Goal: Task Accomplishment & Management: Manage account settings

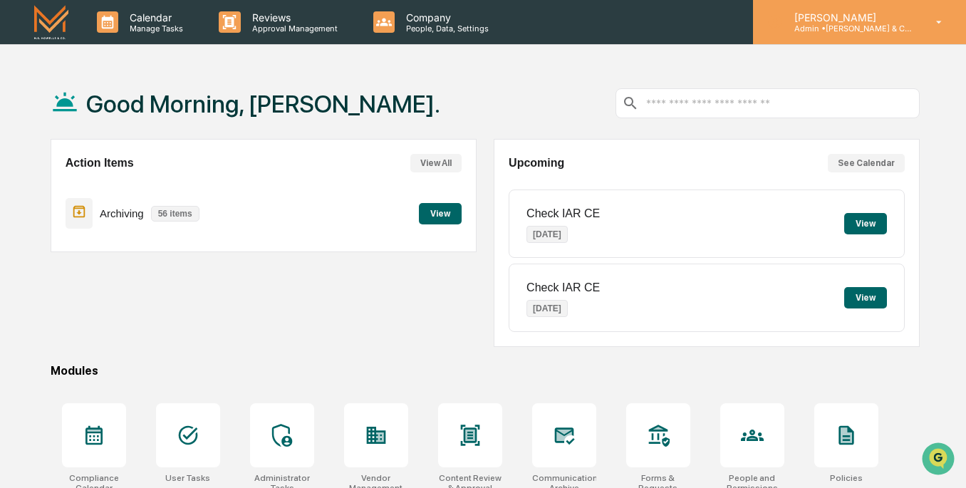
click at [904, 22] on p "[PERSON_NAME]" at bounding box center [849, 17] width 133 height 12
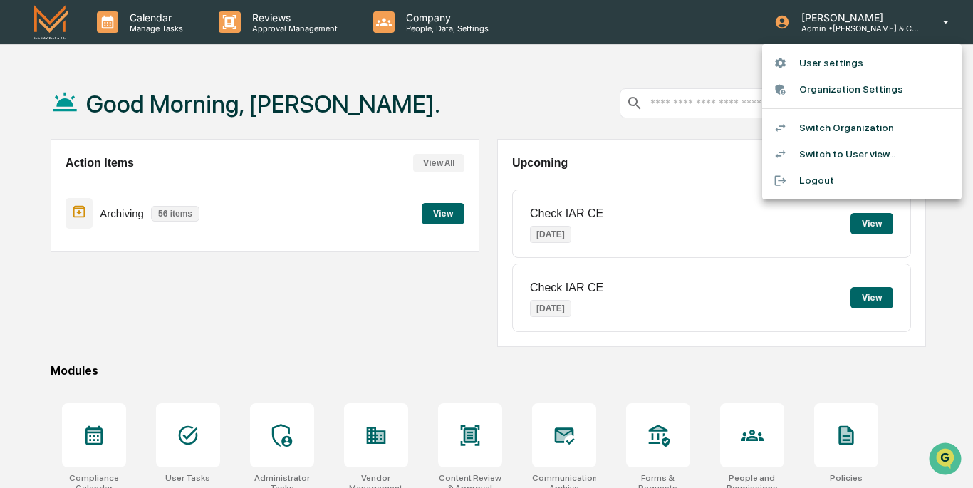
click at [866, 154] on li "Switch to User view..." at bounding box center [862, 154] width 200 height 26
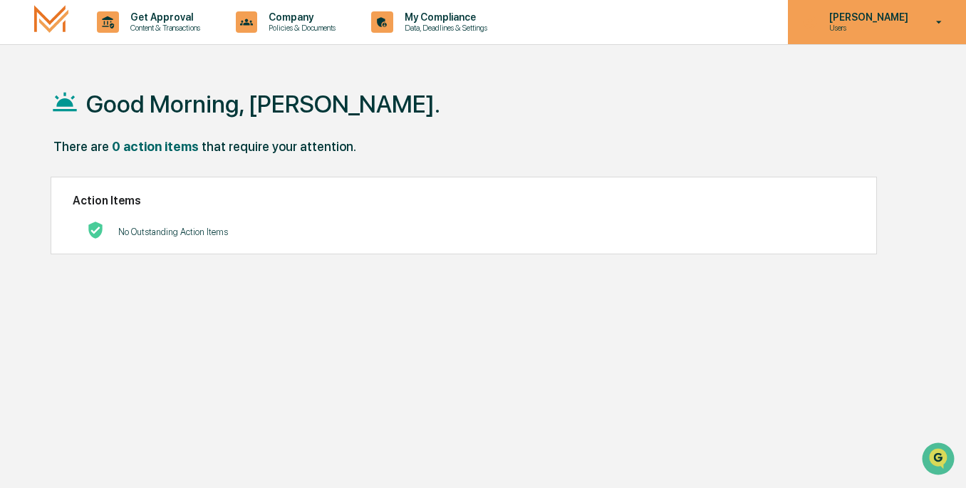
click at [886, 26] on p "Users" at bounding box center [867, 28] width 98 height 10
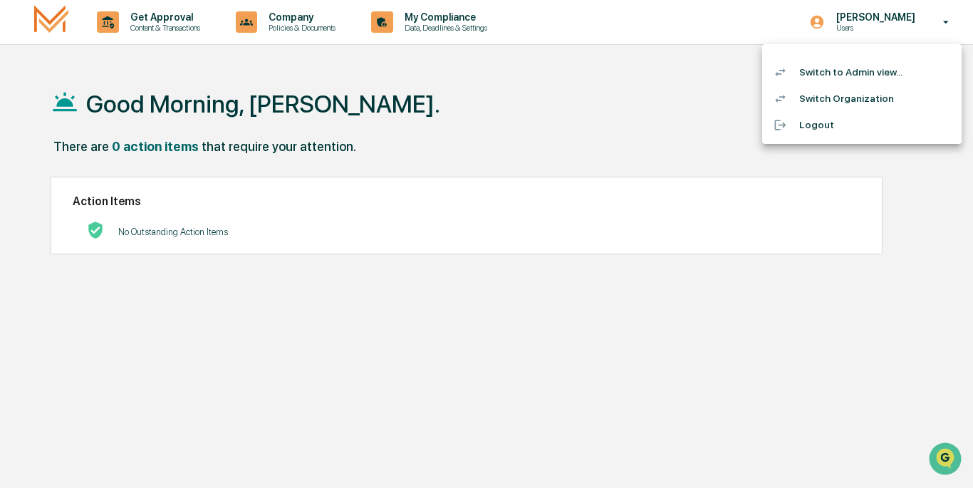
click at [738, 98] on div at bounding box center [486, 244] width 973 height 488
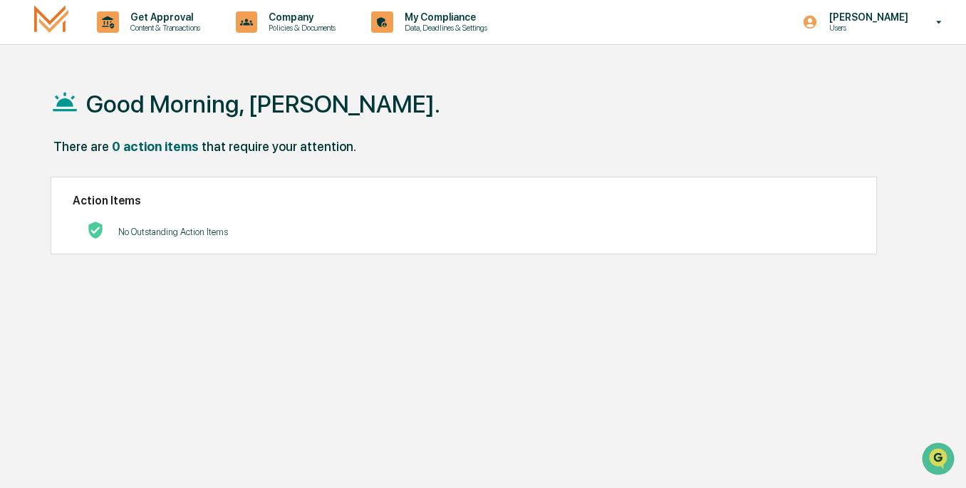
click at [60, 20] on img at bounding box center [51, 21] width 34 height 33
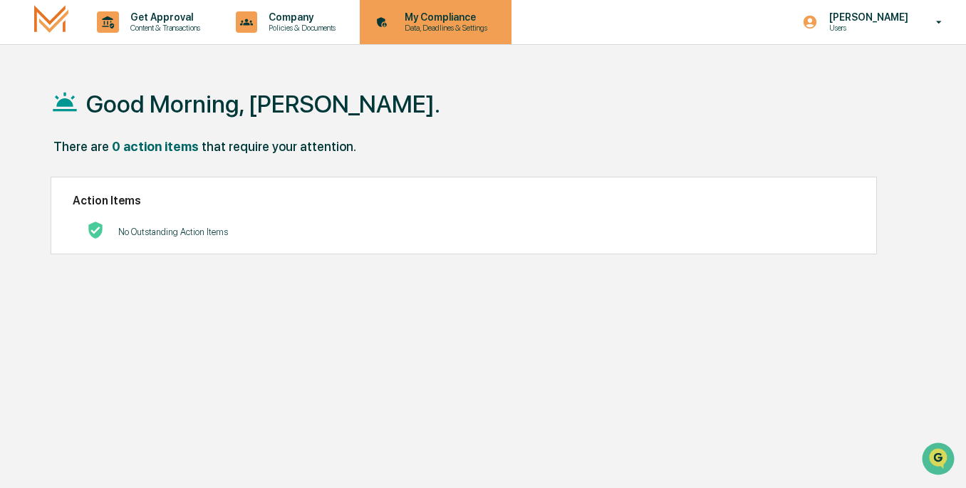
click at [430, 28] on p "Data, Deadlines & Settings" at bounding box center [443, 28] width 101 height 10
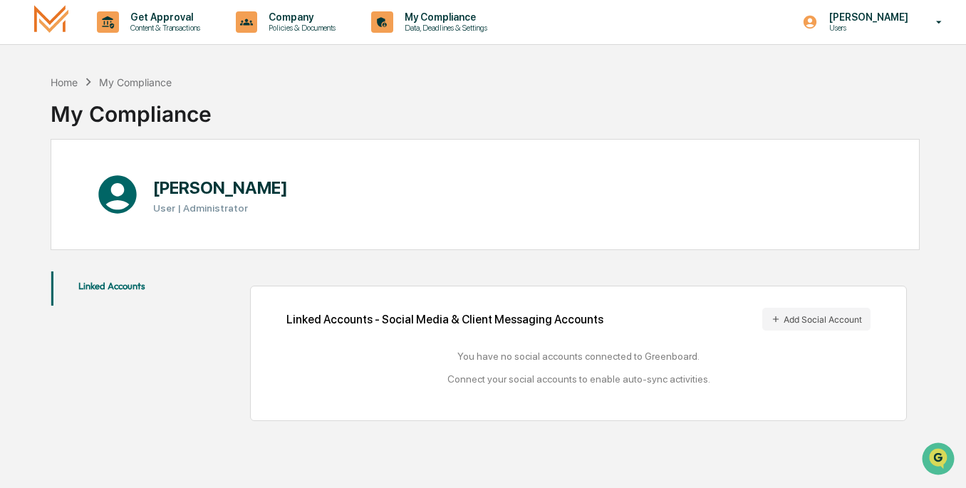
click at [46, 26] on img at bounding box center [51, 21] width 34 height 33
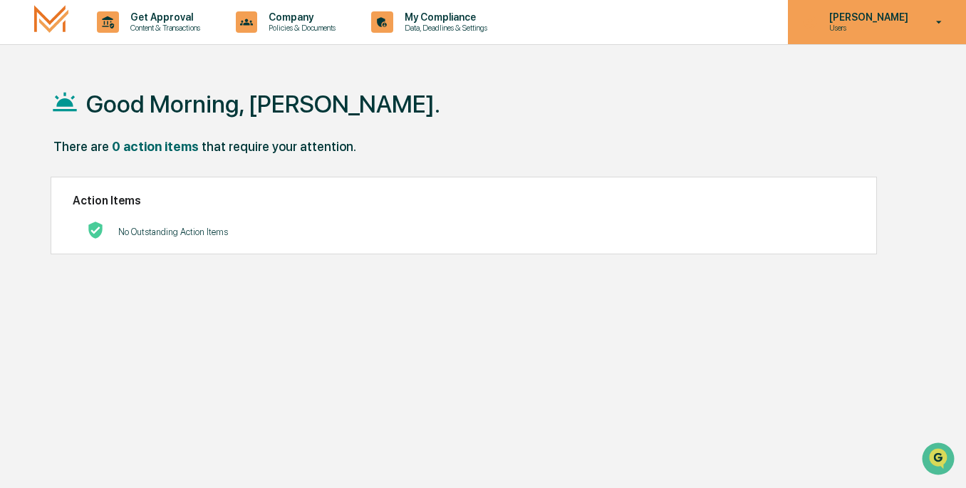
click at [879, 18] on p "[PERSON_NAME]" at bounding box center [867, 16] width 98 height 11
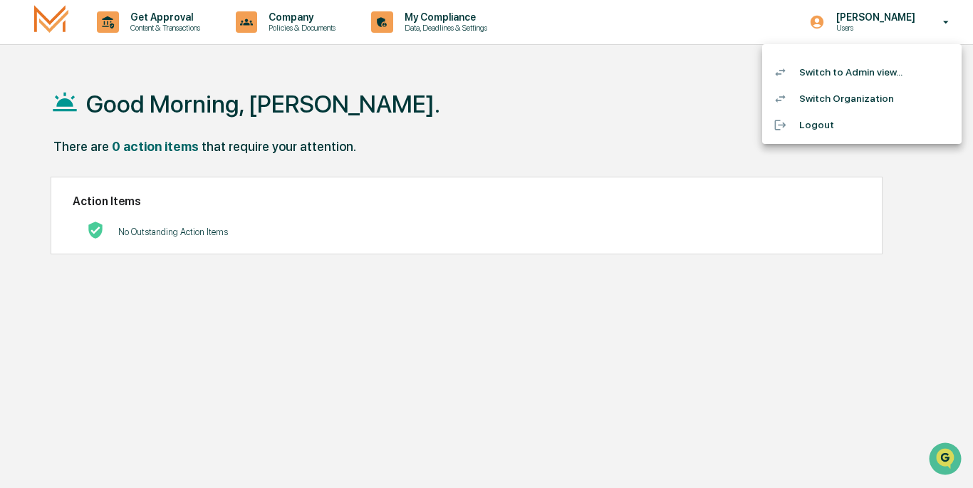
click at [680, 99] on div at bounding box center [486, 244] width 973 height 488
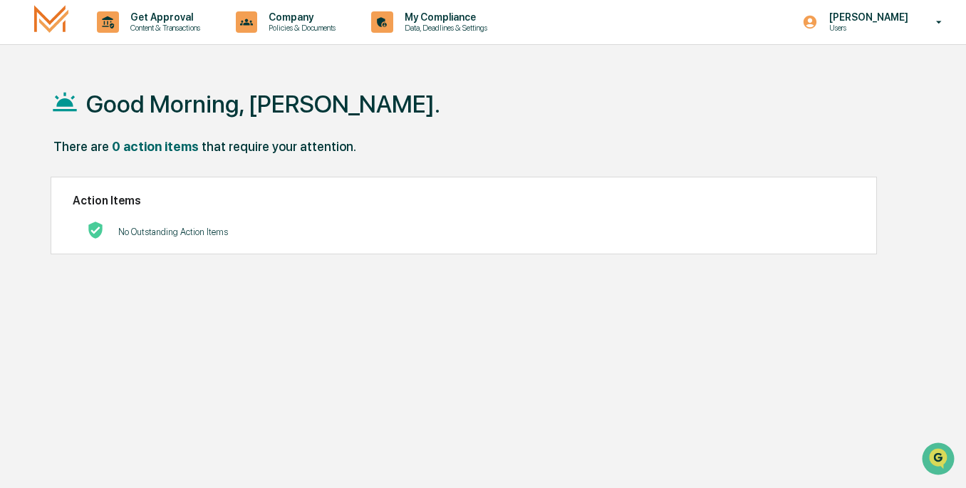
click at [51, 21] on img at bounding box center [51, 21] width 34 height 33
click at [61, 12] on img at bounding box center [51, 21] width 34 height 33
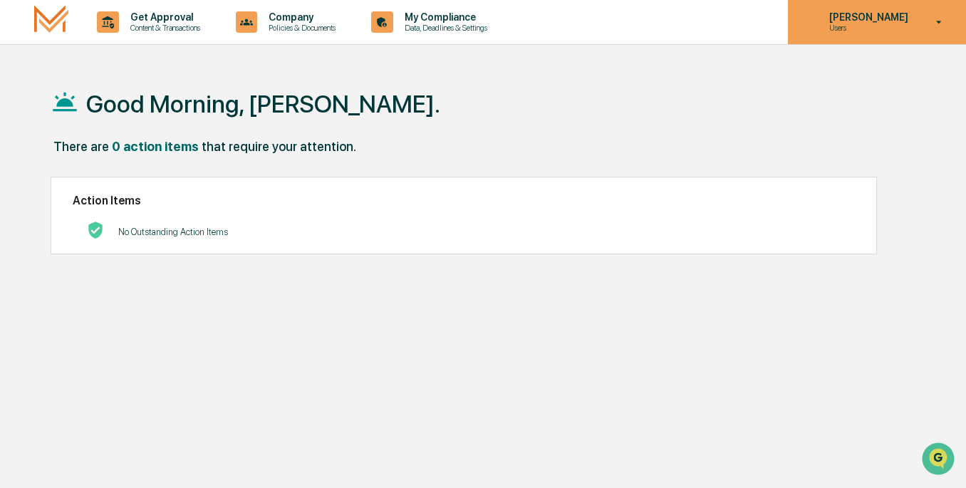
click at [878, 21] on p "[PERSON_NAME]" at bounding box center [867, 16] width 98 height 11
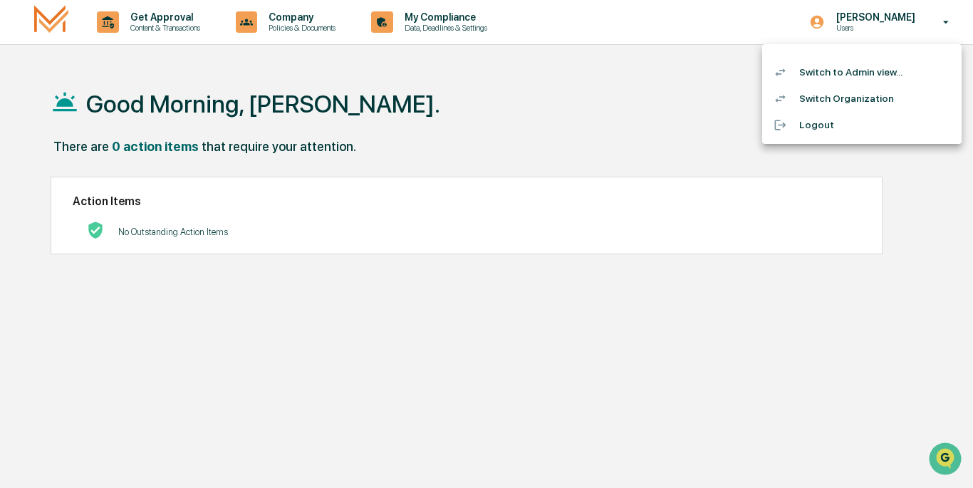
click at [837, 68] on li "Switch to Admin view..." at bounding box center [862, 72] width 200 height 26
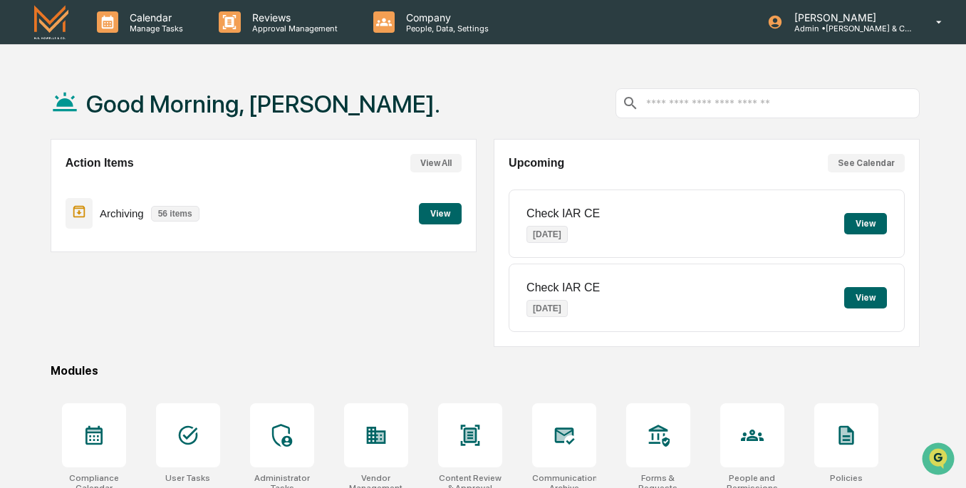
click at [37, 19] on img at bounding box center [51, 21] width 34 height 33
click at [60, 17] on img at bounding box center [51, 21] width 34 height 33
click at [41, 19] on img at bounding box center [51, 21] width 34 height 33
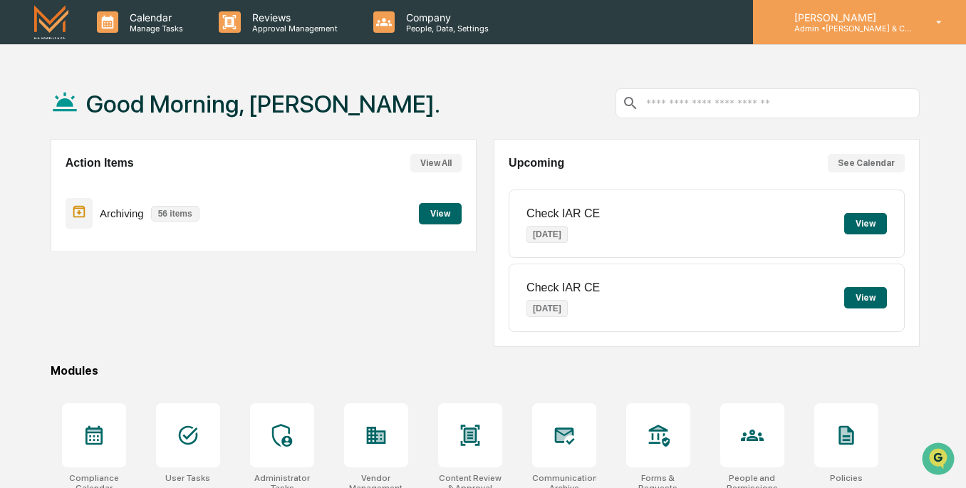
click at [848, 15] on p "[PERSON_NAME]" at bounding box center [849, 17] width 133 height 12
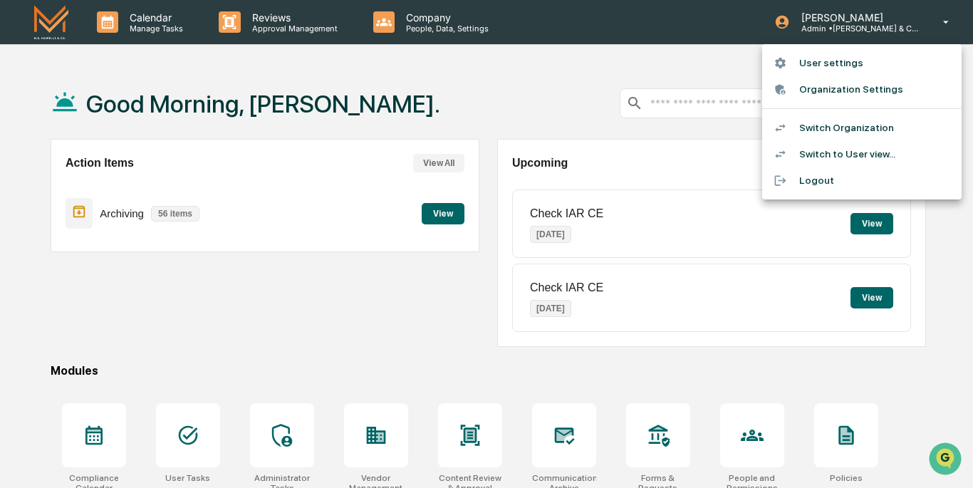
click at [835, 88] on li "Organization Settings" at bounding box center [862, 89] width 200 height 26
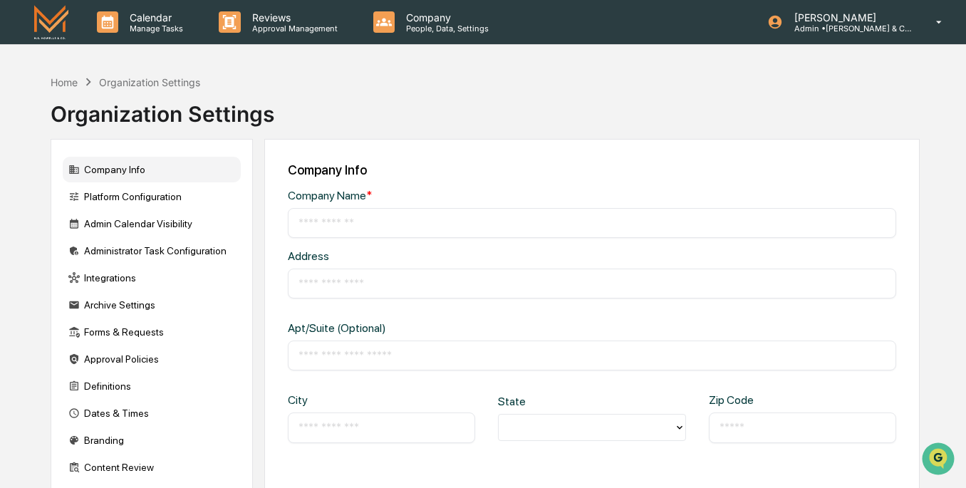
type input "**********"
type input "*****"
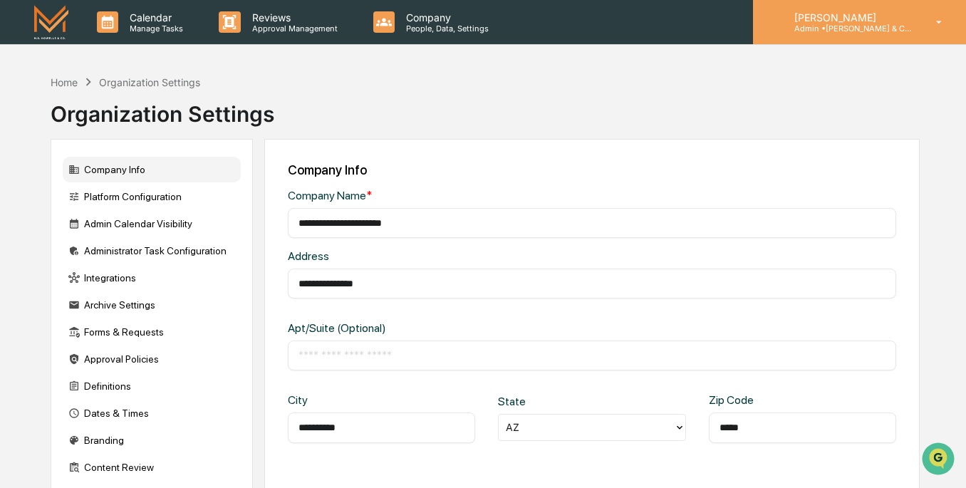
click at [887, 11] on p "[PERSON_NAME]" at bounding box center [849, 17] width 133 height 12
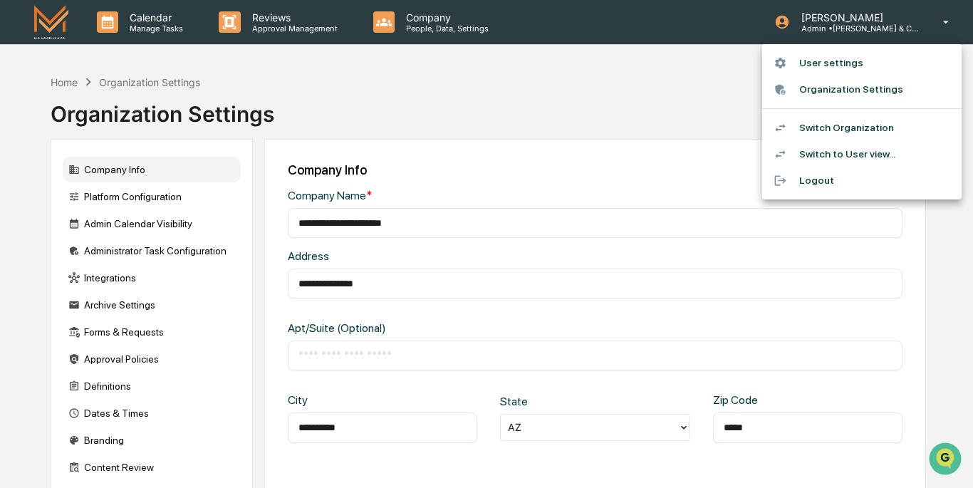
click at [824, 126] on li "Switch Organization" at bounding box center [862, 128] width 200 height 26
